Goal: Task Accomplishment & Management: Manage account settings

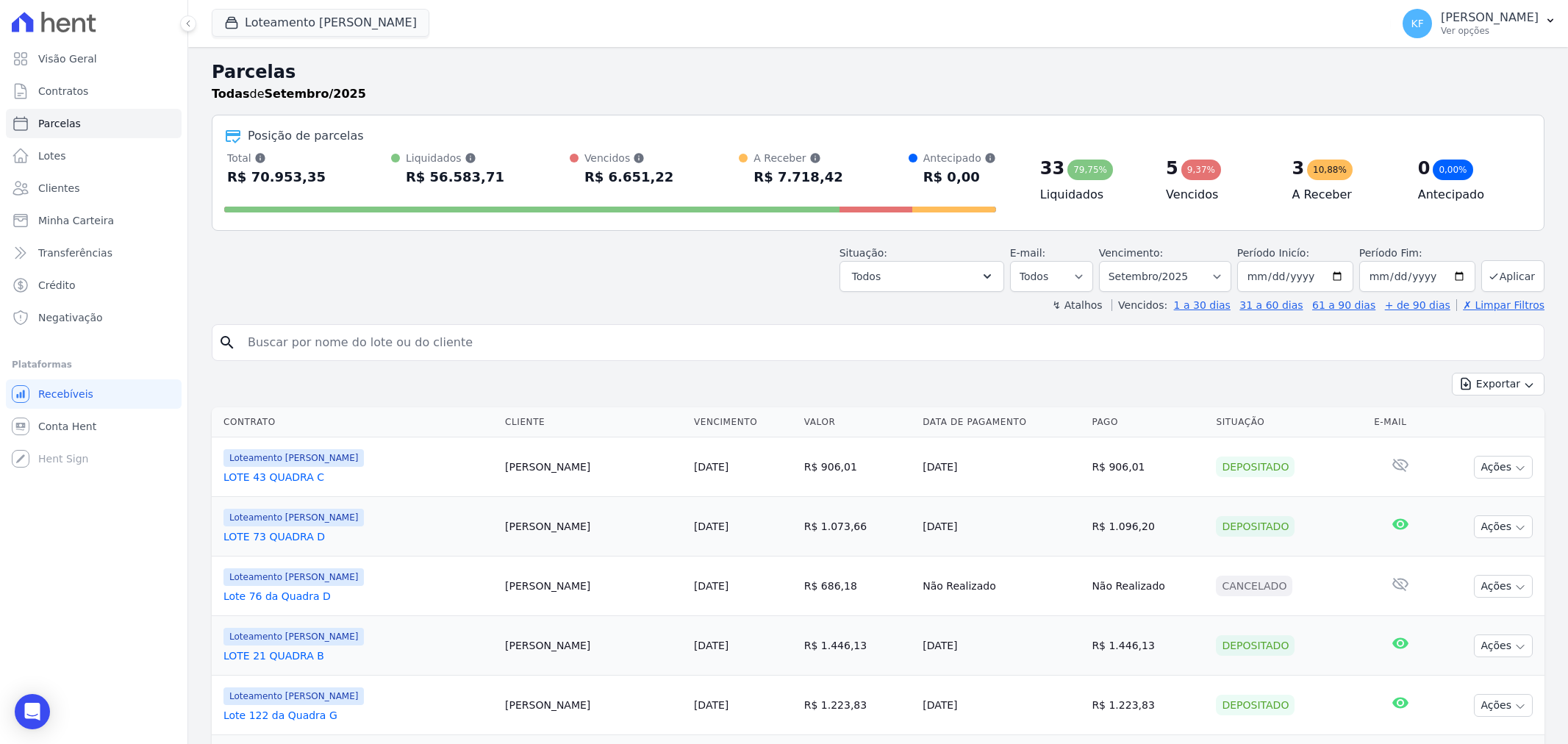
select select
click at [99, 92] on link "Contratos" at bounding box center [94, 91] width 176 height 30
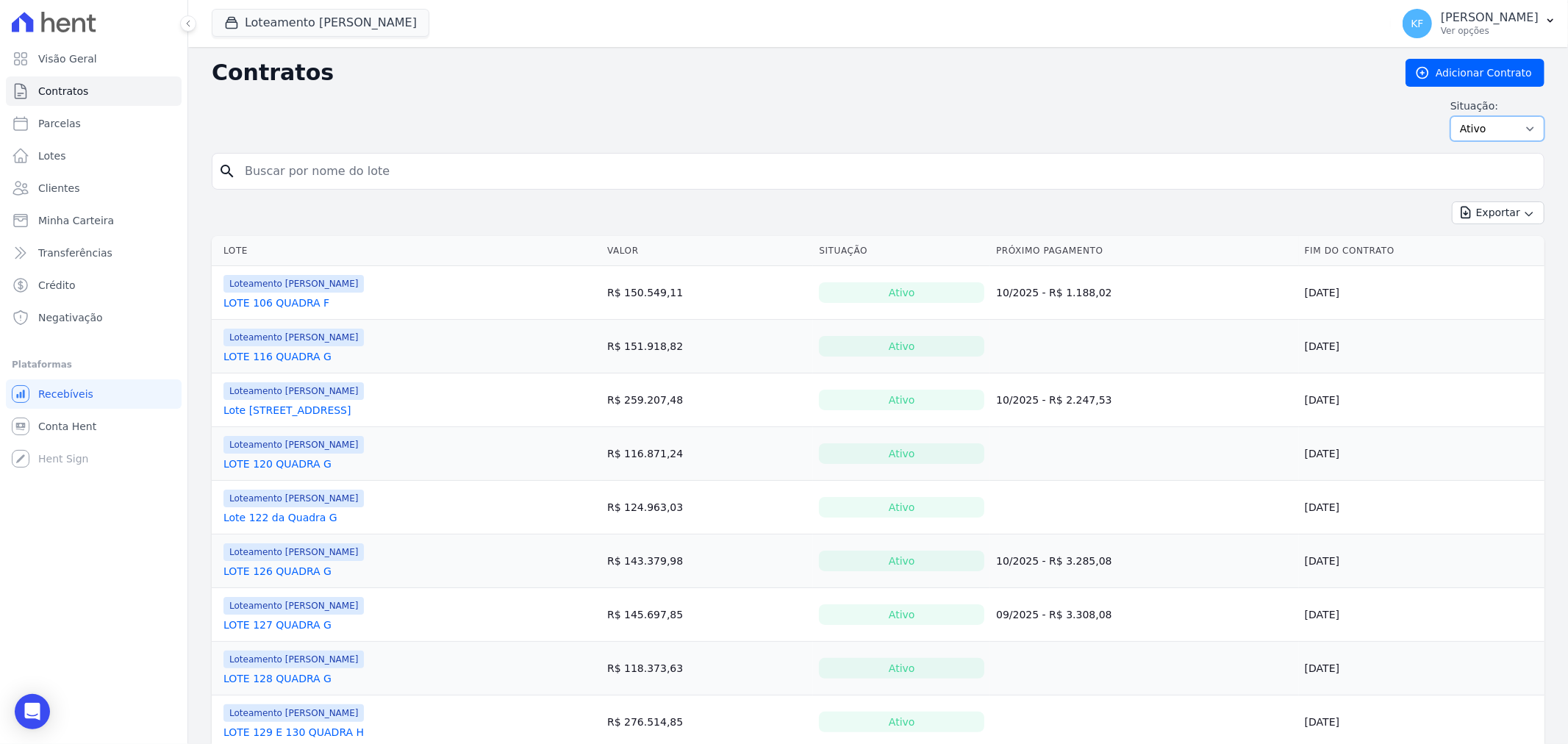
click at [1465, 128] on select "Ativo Todos Pausado Distratado Rascunho Expirado Encerrado" at bounding box center [1497, 128] width 94 height 25
select select "draft"
click at [1450, 116] on select "Ativo Todos Pausado Distratado Rascunho Expirado Encerrado" at bounding box center [1497, 128] width 94 height 25
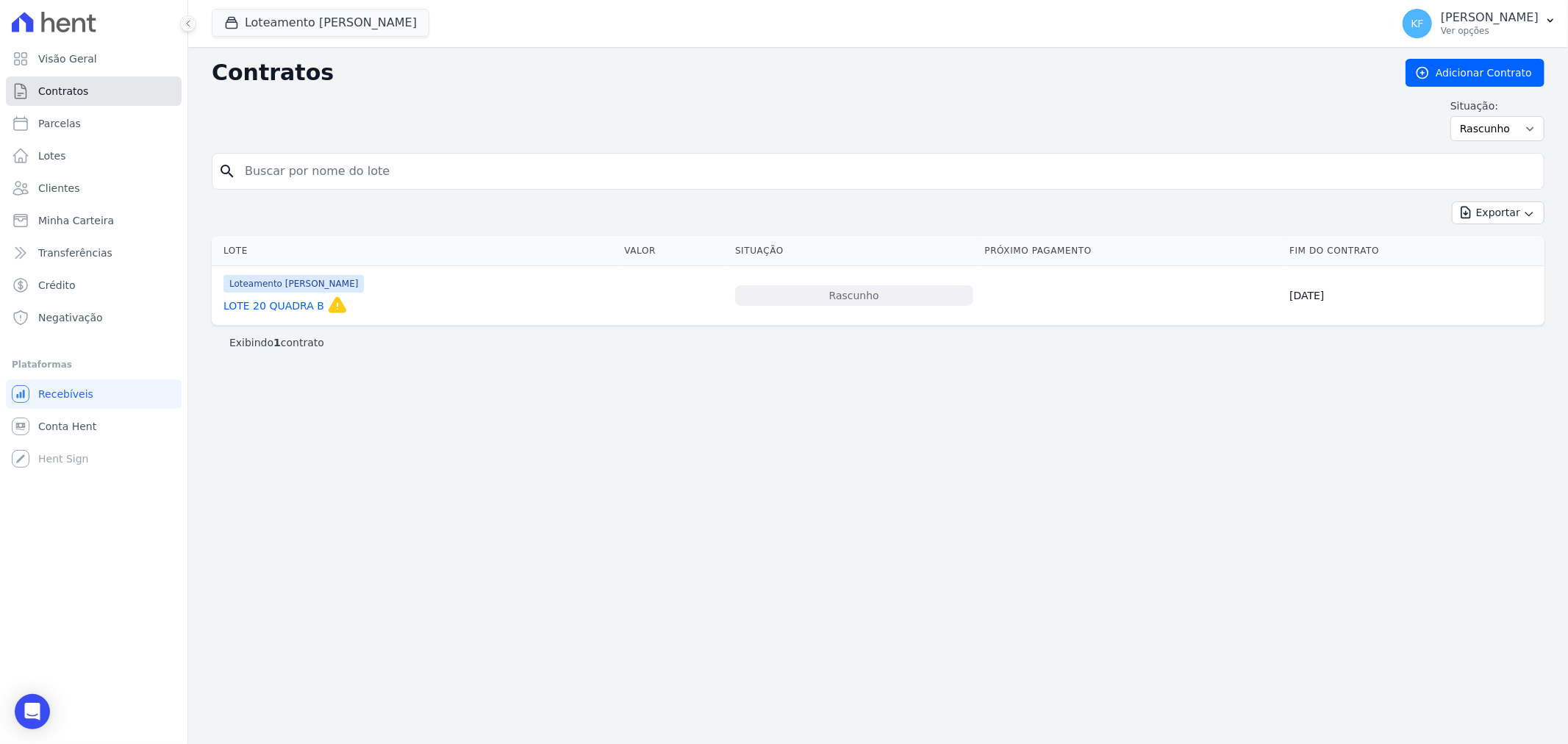
click at [82, 91] on span "Contratos" at bounding box center [64, 91] width 50 height 14
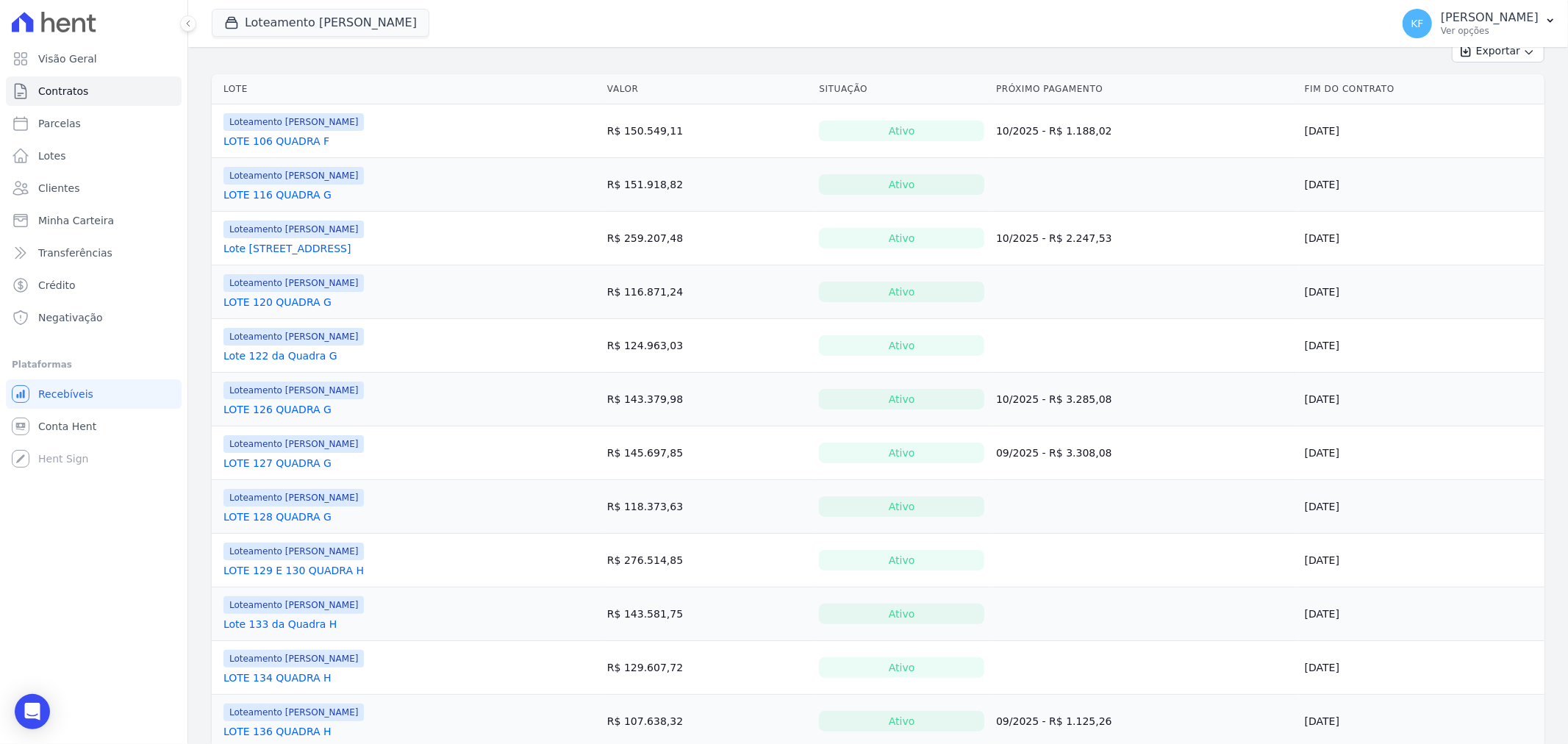
scroll to position [164, 0]
click at [256, 357] on link "Lote 122 da Quadra G" at bounding box center [280, 354] width 114 height 14
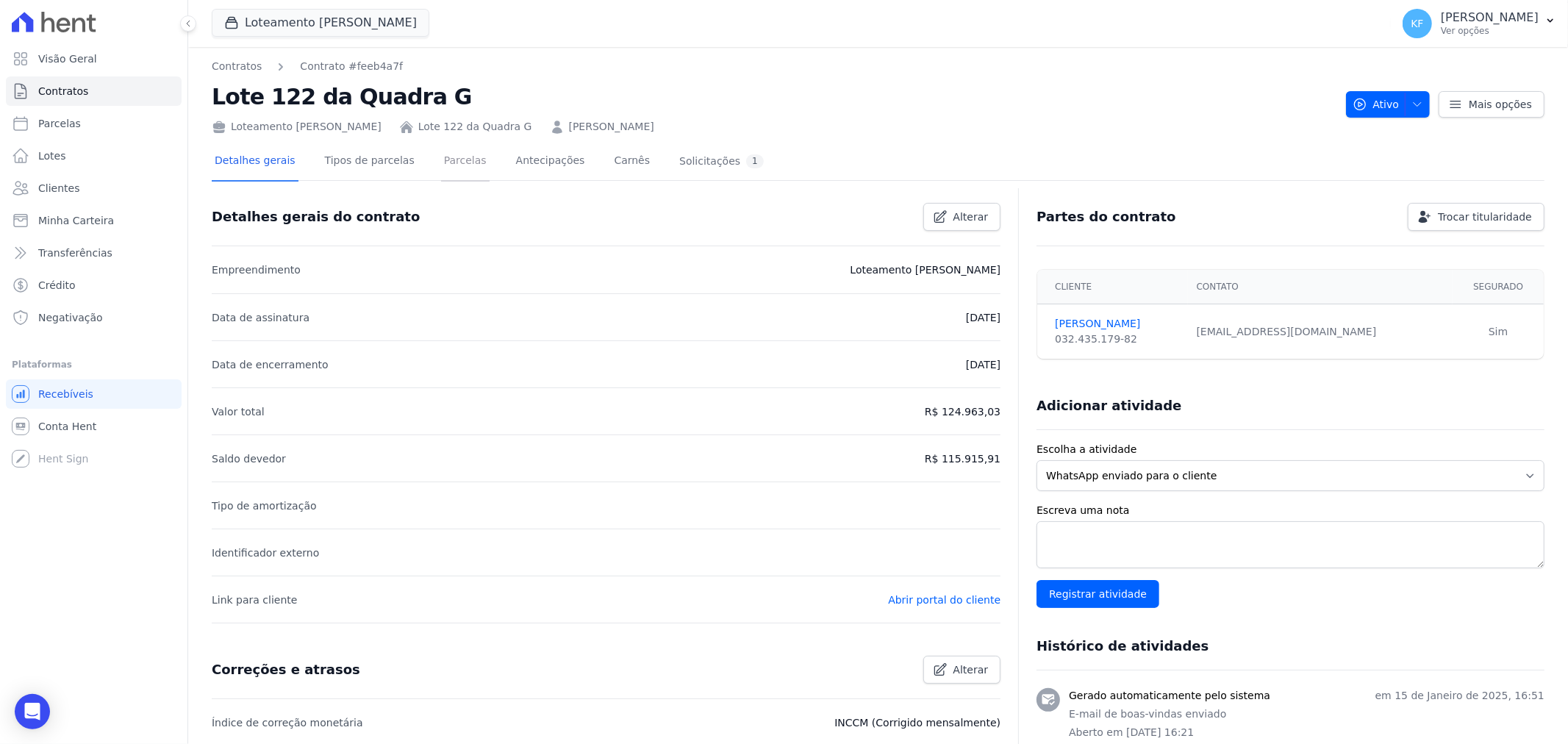
click at [453, 167] on link "Parcelas" at bounding box center [465, 162] width 49 height 39
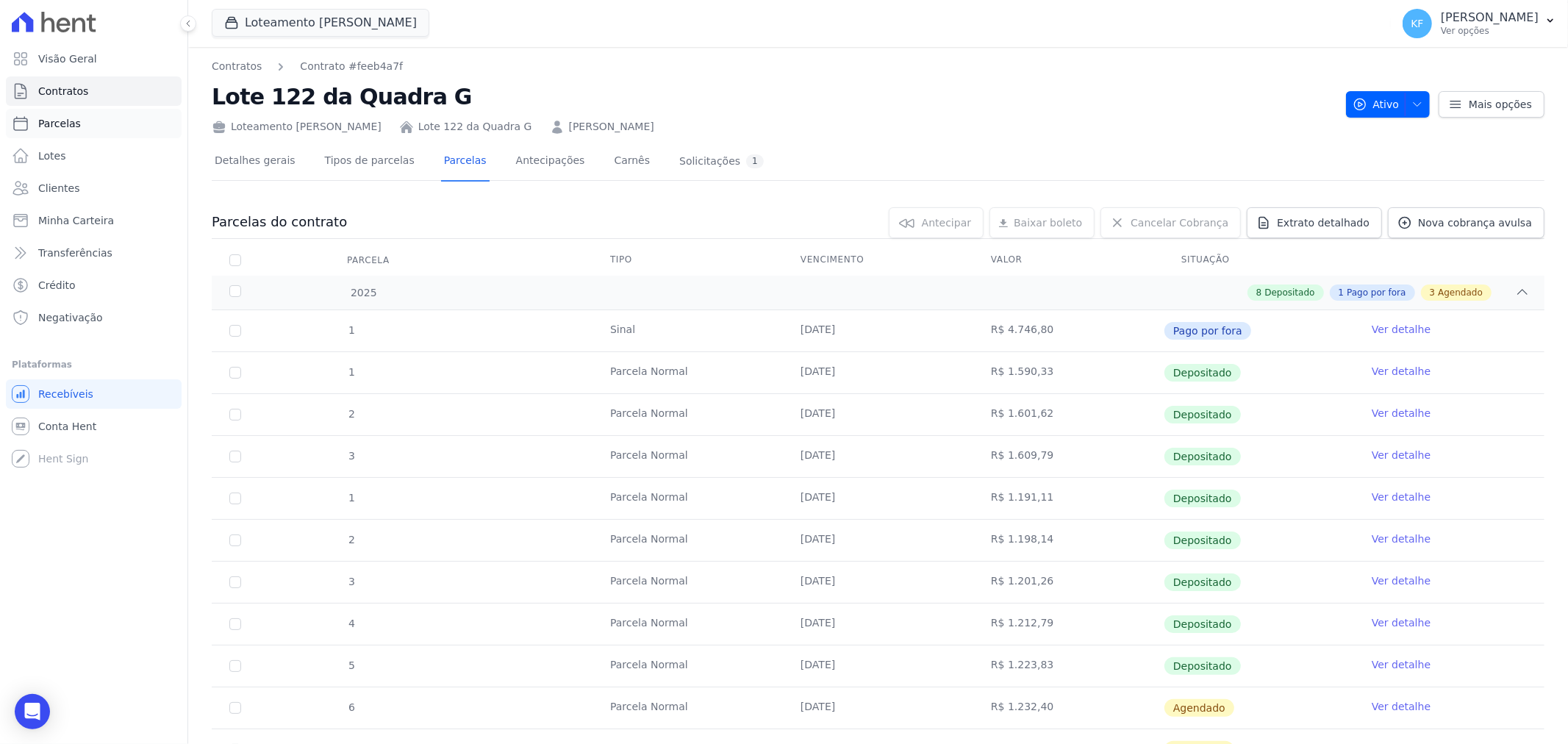
click at [51, 120] on span "Parcelas" at bounding box center [59, 123] width 42 height 14
select select
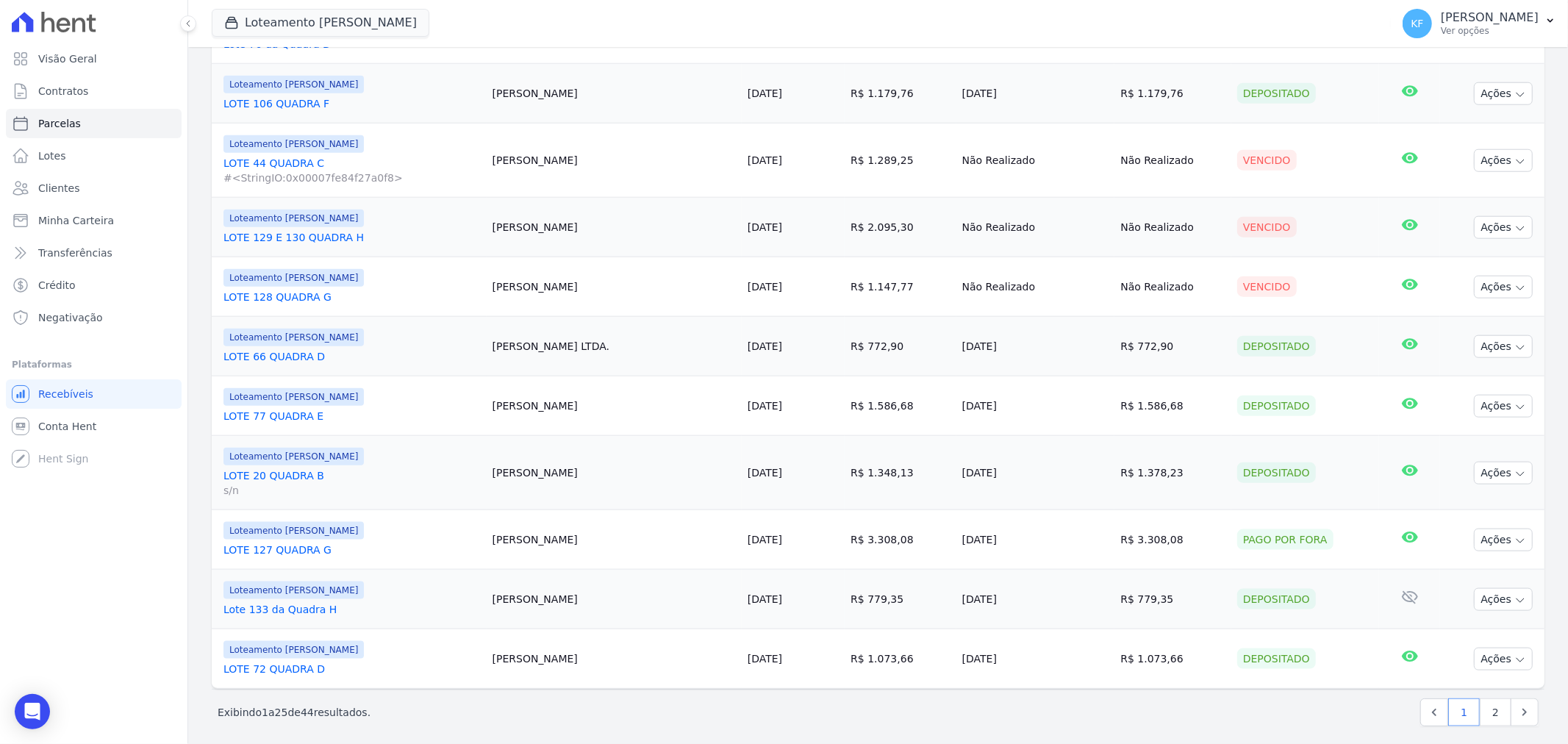
scroll to position [1306, 0]
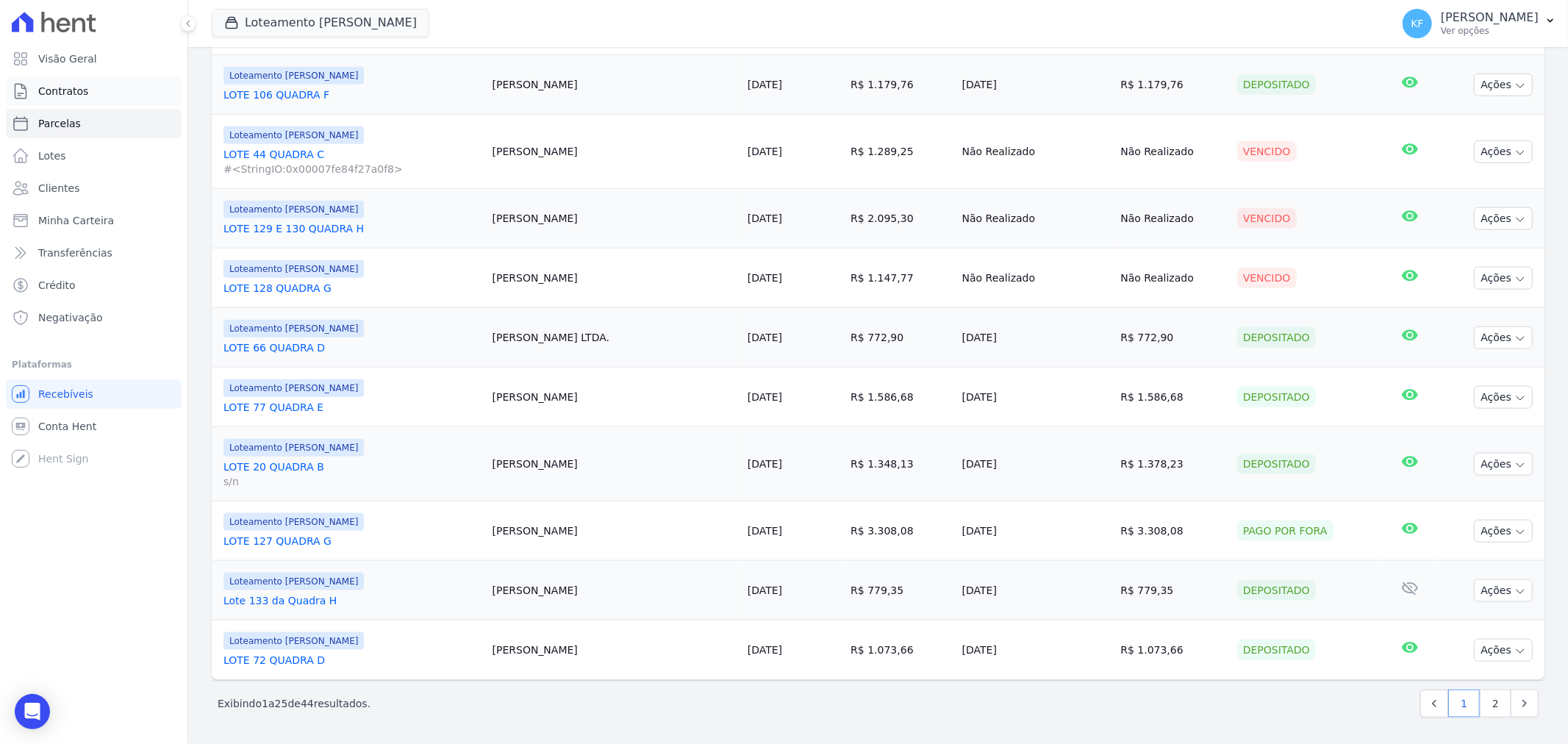
click at [57, 91] on span "Contratos" at bounding box center [64, 91] width 50 height 14
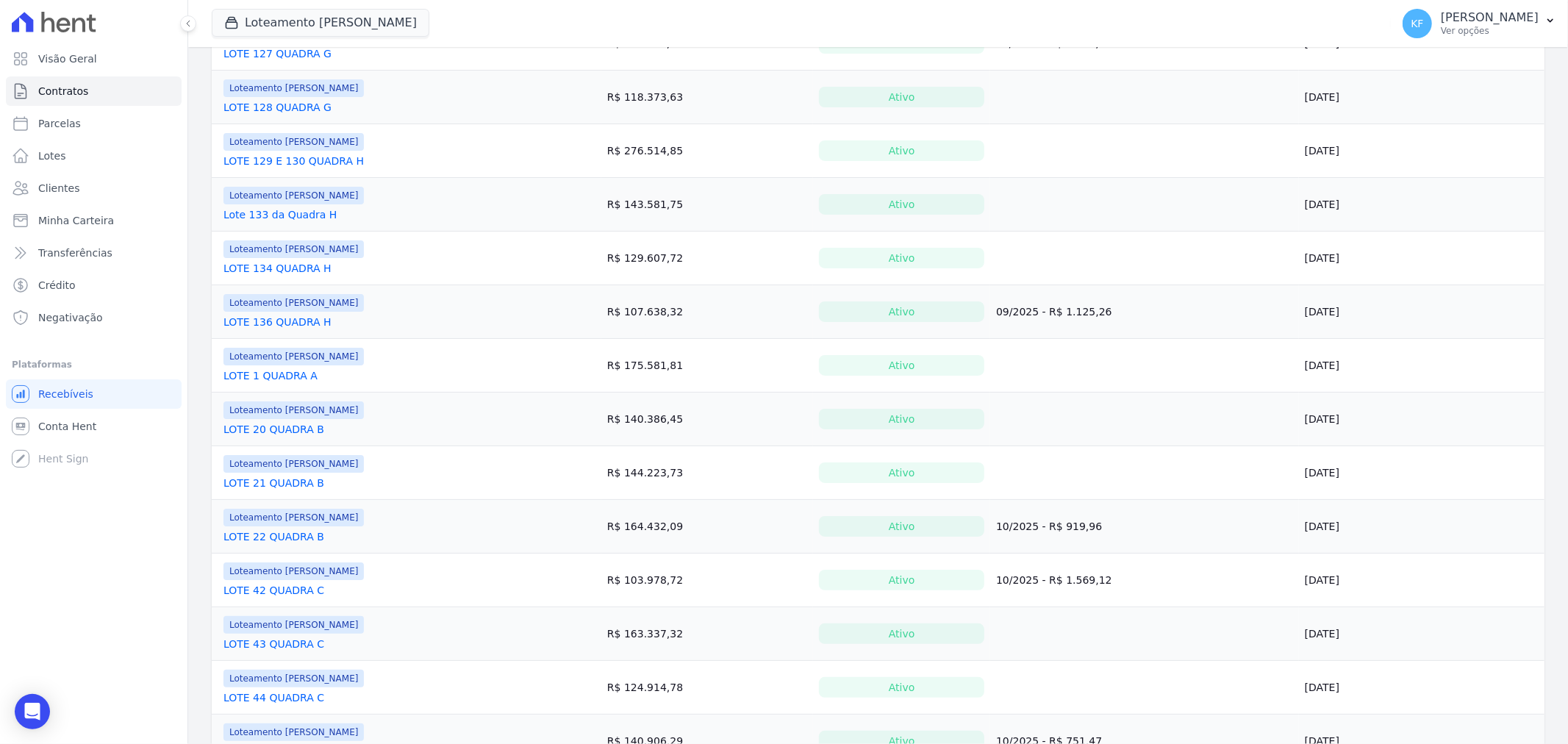
scroll to position [817, 0]
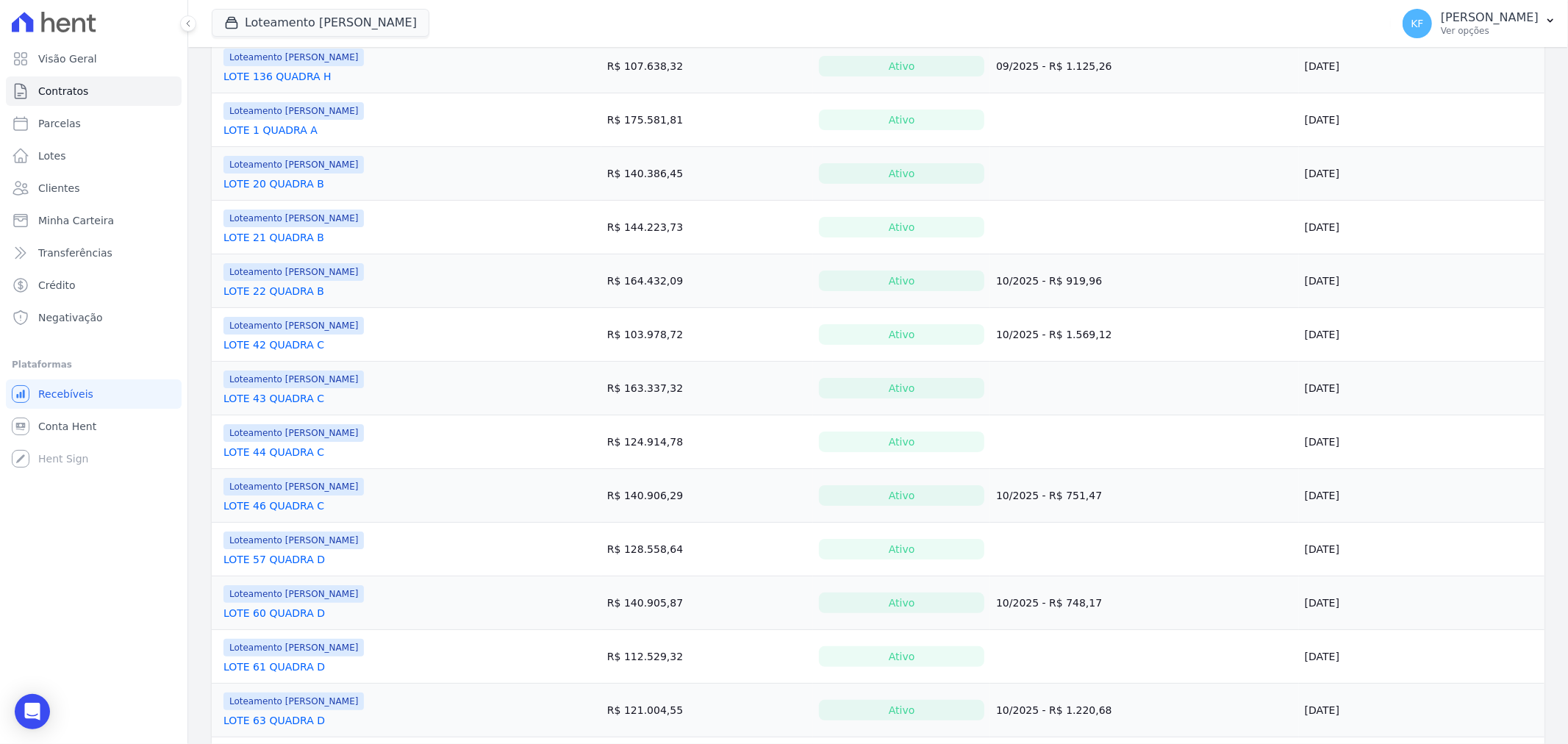
click at [274, 401] on link "LOTE 43 QUADRA C" at bounding box center [274, 398] width 101 height 14
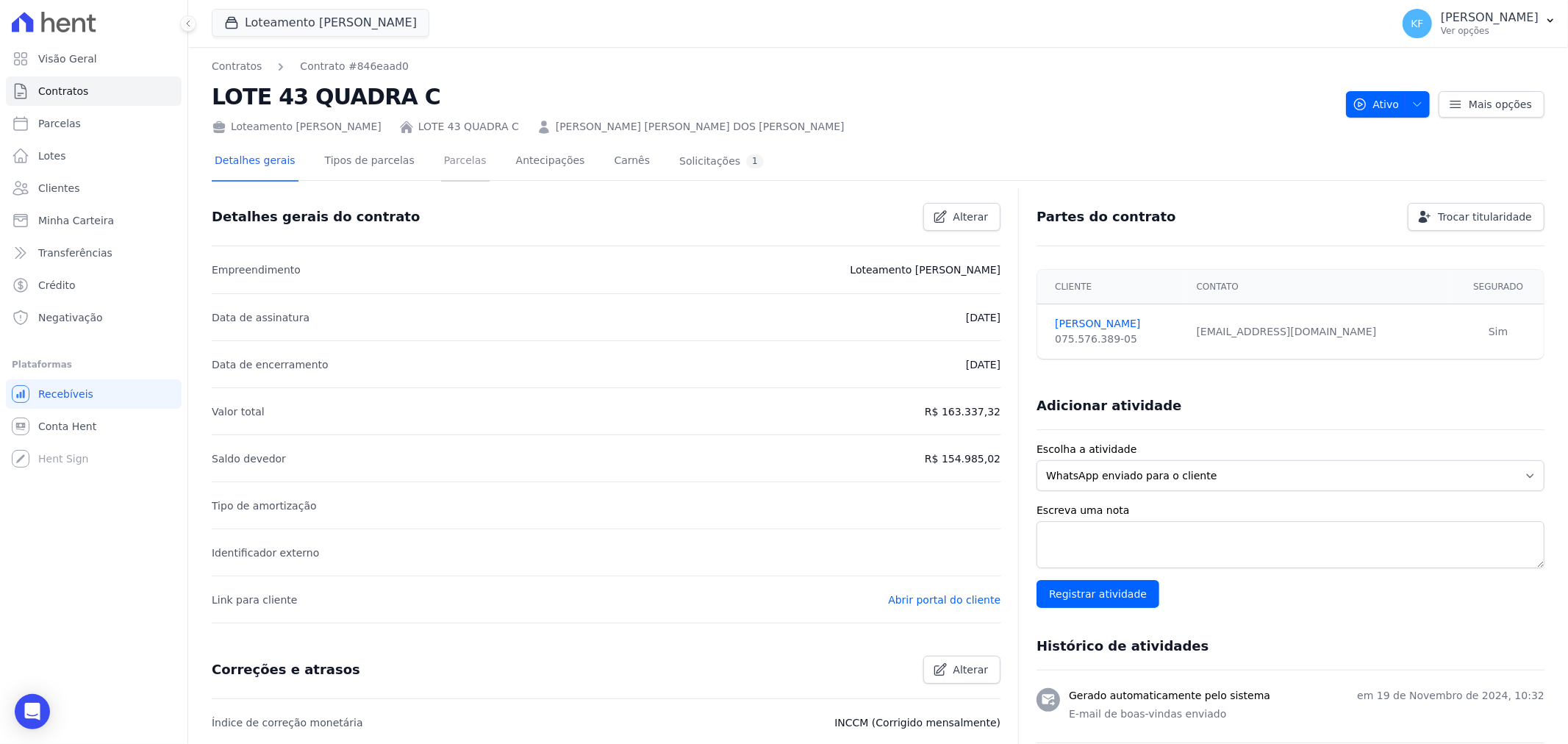
click at [450, 167] on link "Parcelas" at bounding box center [465, 162] width 49 height 39
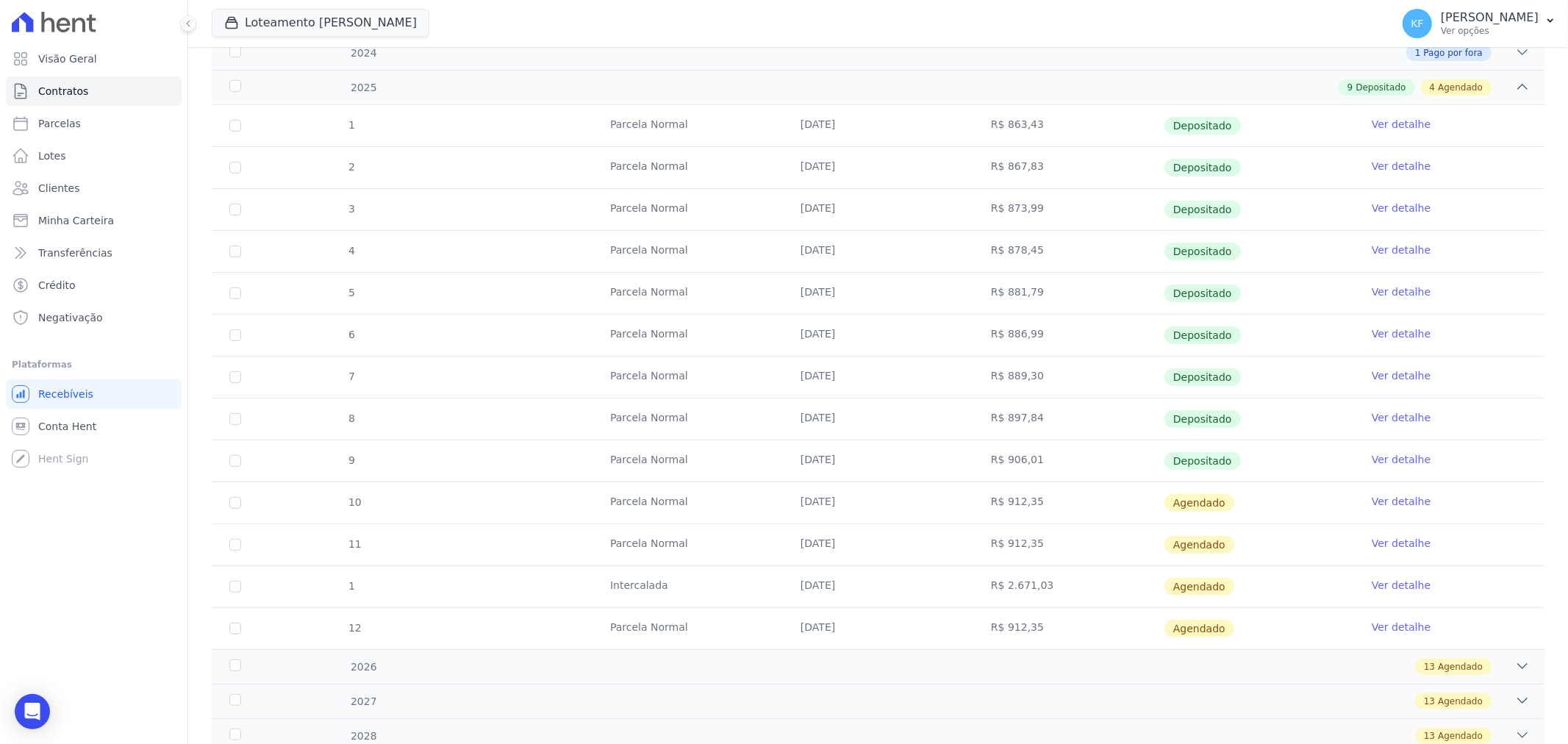
scroll to position [244, 0]
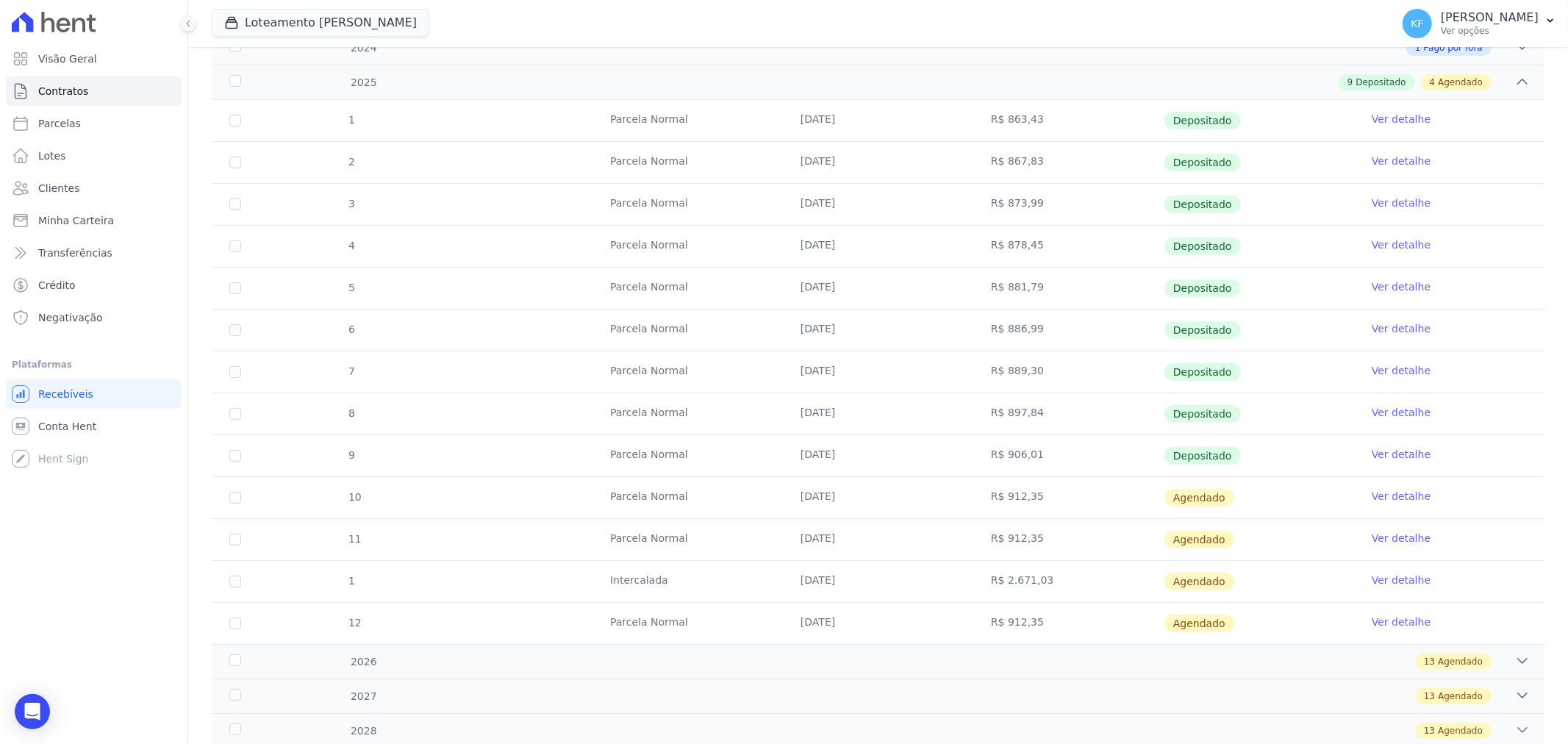
drag, startPoint x: 981, startPoint y: 575, endPoint x: 1040, endPoint y: 581, distance: 59.3
click at [1040, 581] on td "R$ 2.671,03" at bounding box center [1068, 581] width 190 height 41
copy td "R$ 2.671,03"
click at [76, 128] on link "Parcelas" at bounding box center [94, 123] width 176 height 30
select select
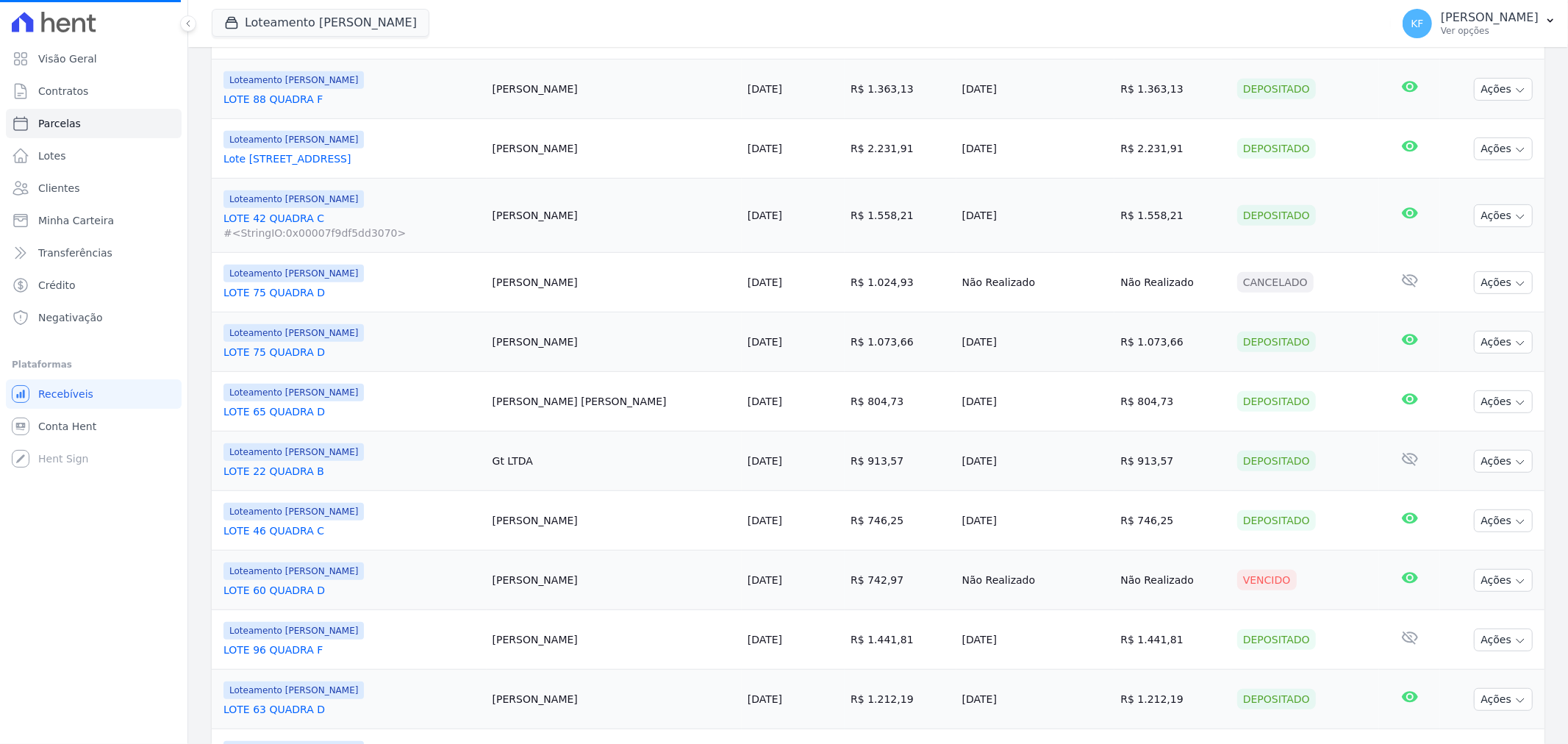
scroll to position [979, 0]
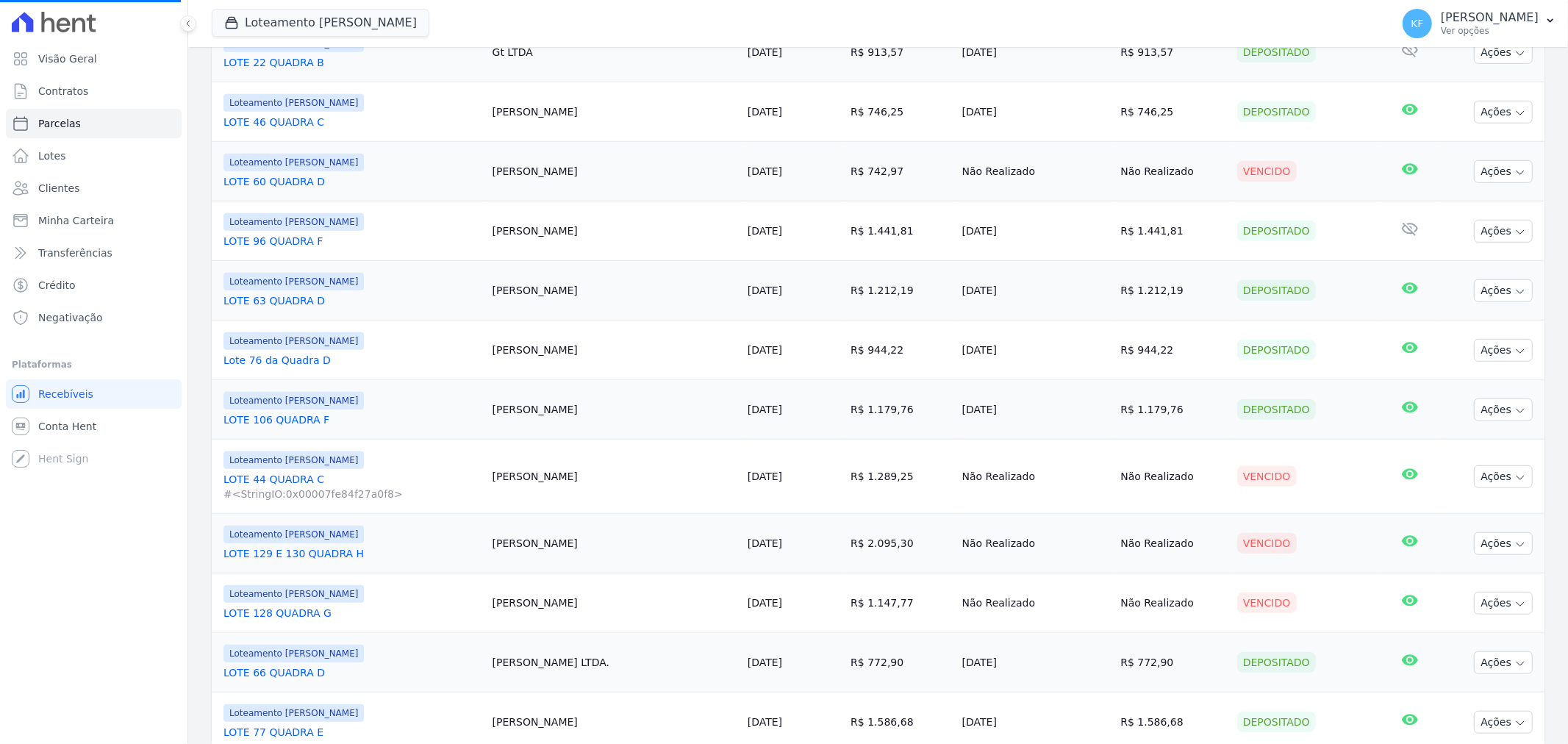
select select
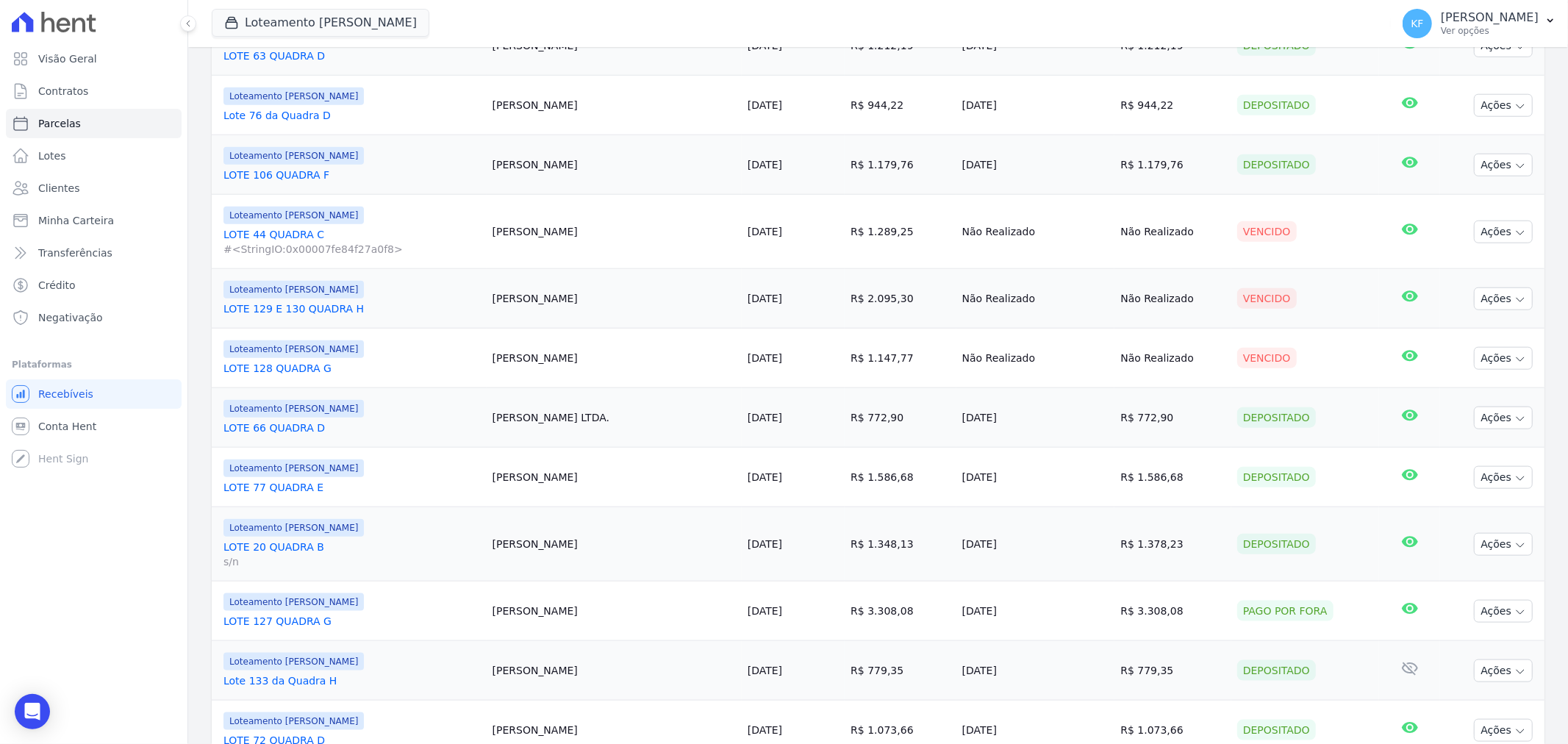
scroll to position [1306, 0]
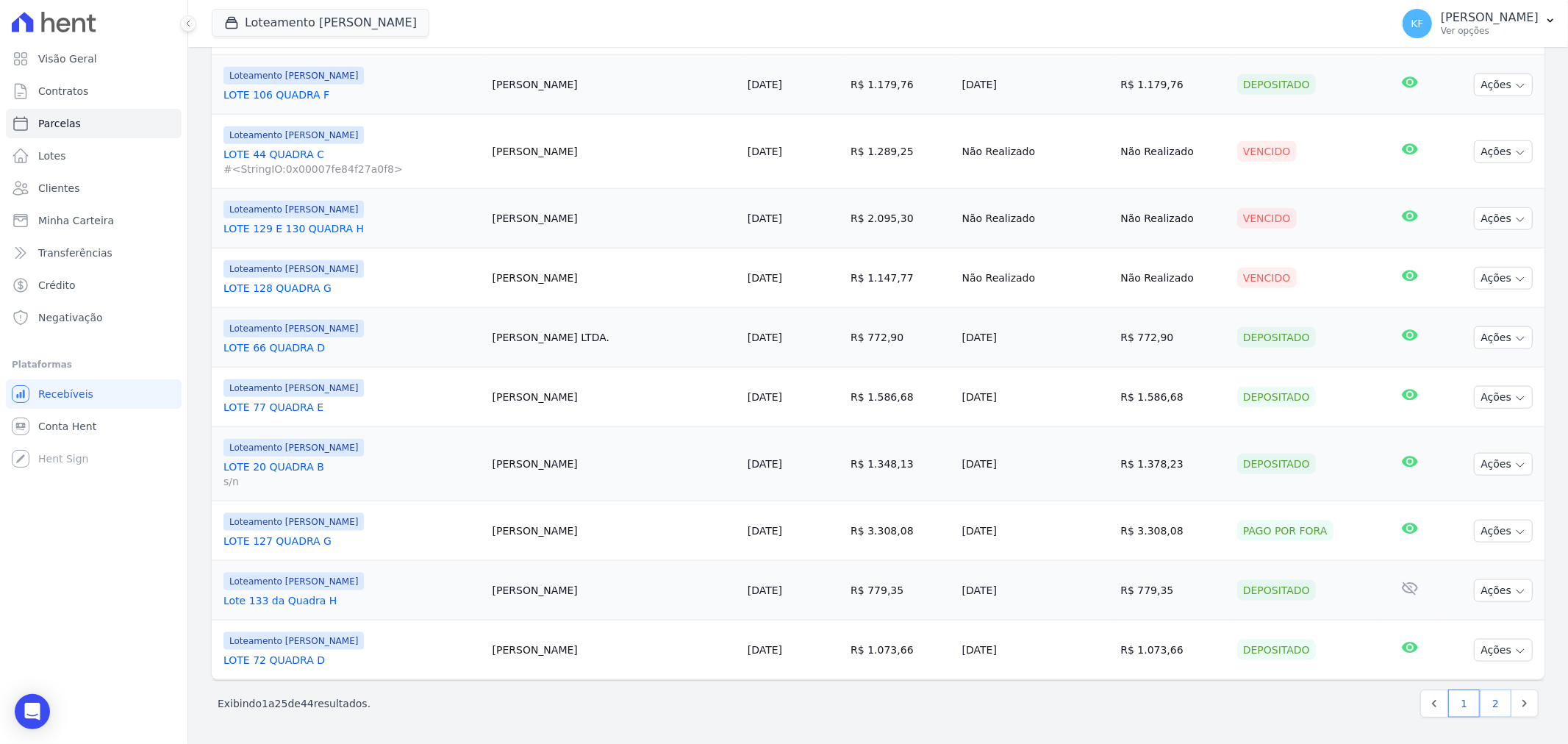
click at [1480, 702] on link "2" at bounding box center [1495, 703] width 31 height 28
select select
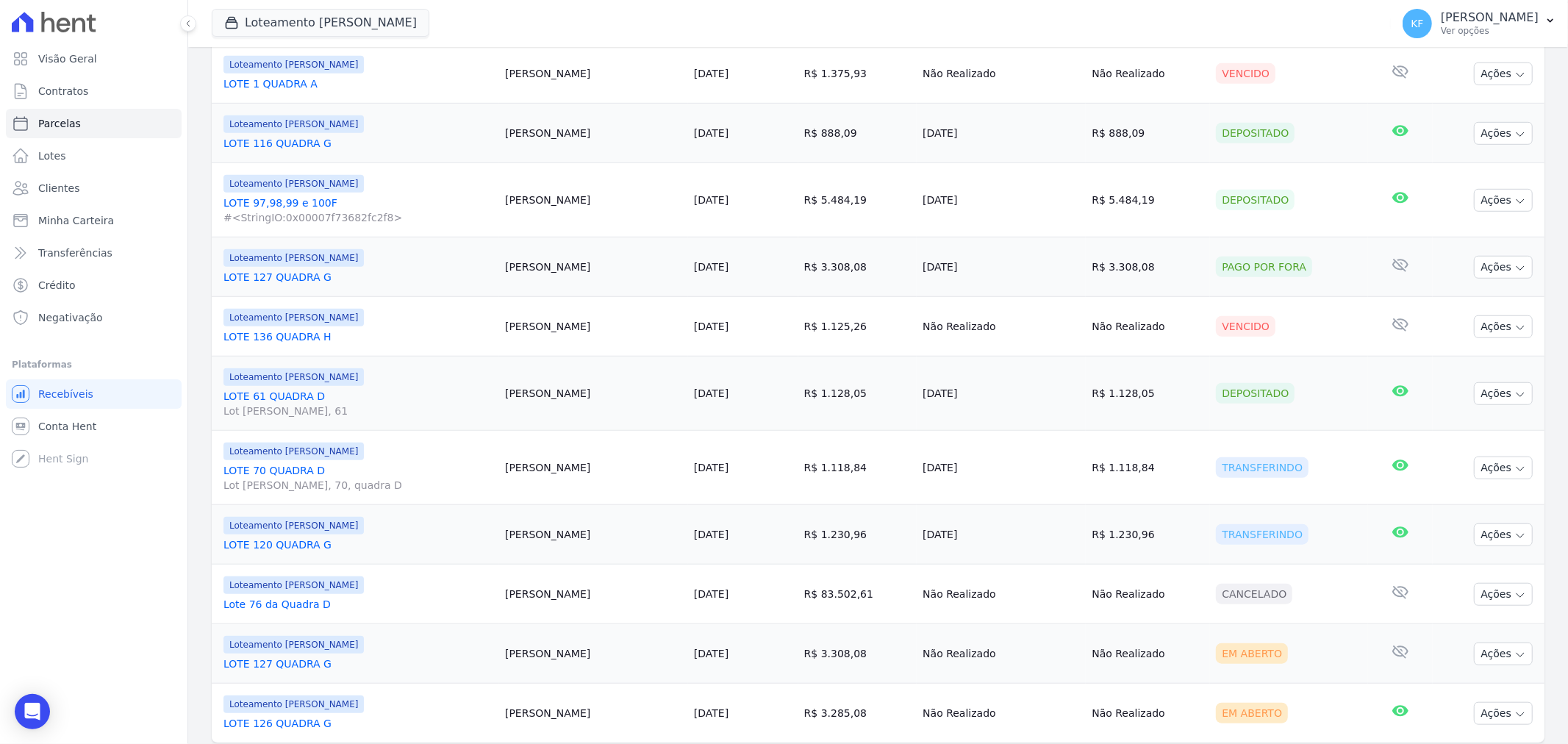
scroll to position [934, 0]
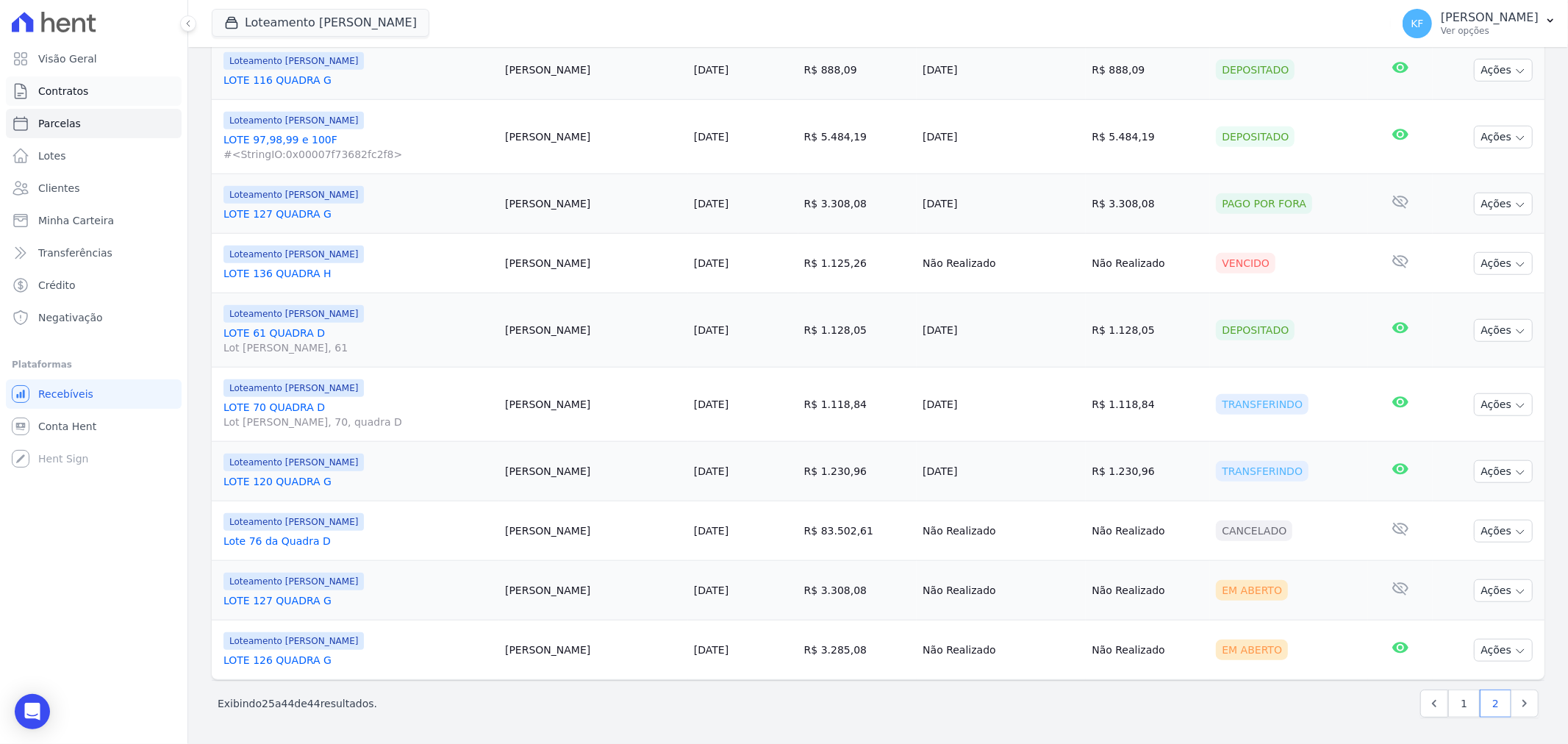
click at [44, 84] on span "Contratos" at bounding box center [64, 91] width 50 height 14
